Goal: Task Accomplishment & Management: Manage account settings

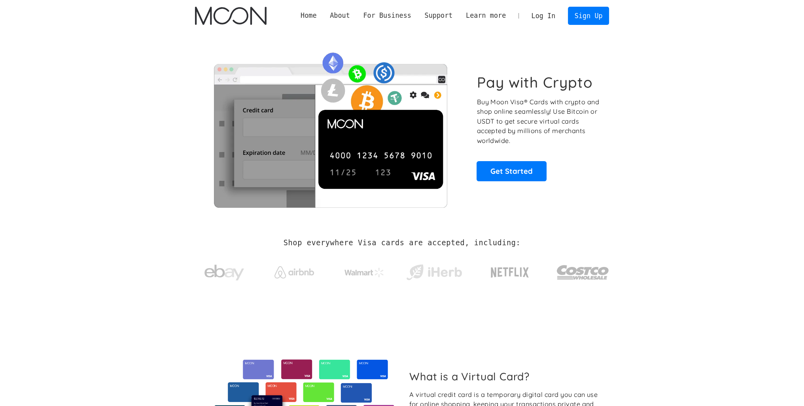
click at [544, 19] on link "Log In" at bounding box center [543, 15] width 37 height 17
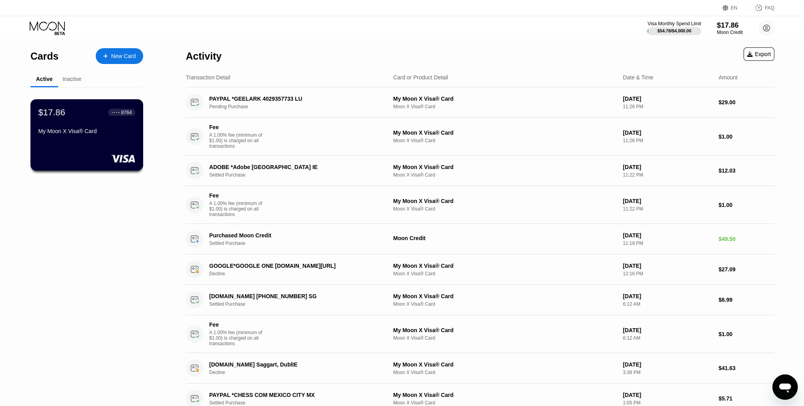
click at [104, 128] on div "$17.86 ● ● ● ● 8764 My Moon X Visa® Card" at bounding box center [86, 122] width 97 height 30
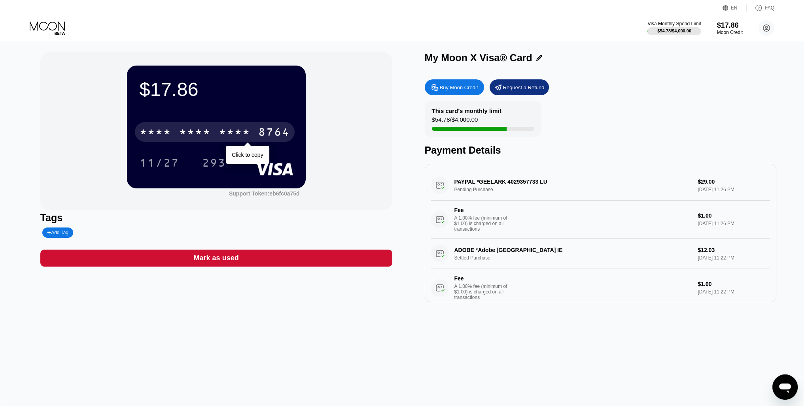
click at [273, 137] on div "8764" at bounding box center [274, 133] width 32 height 13
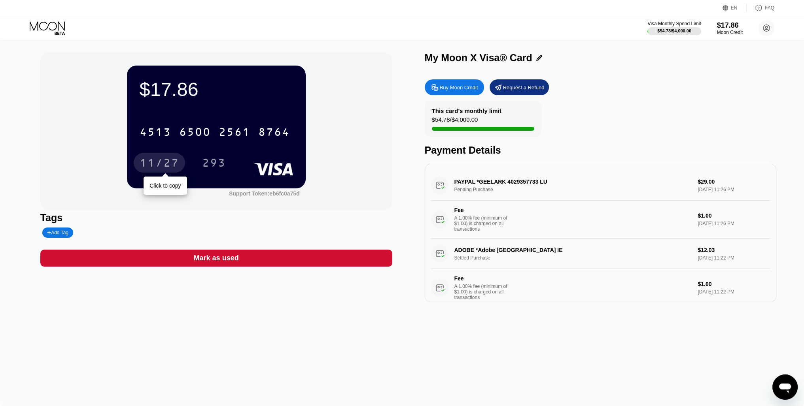
click at [171, 168] on div "11/27" at bounding box center [160, 164] width 40 height 13
